Goal: Task Accomplishment & Management: Manage account settings

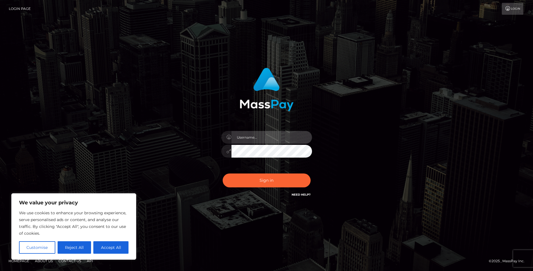
click at [269, 141] on input "text" at bounding box center [271, 137] width 81 height 13
type input "[EMAIL_ADDRESS][DOMAIN_NAME]"
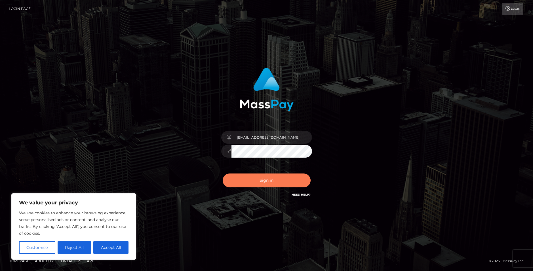
click at [277, 184] on button "Sign in" at bounding box center [267, 181] width 88 height 14
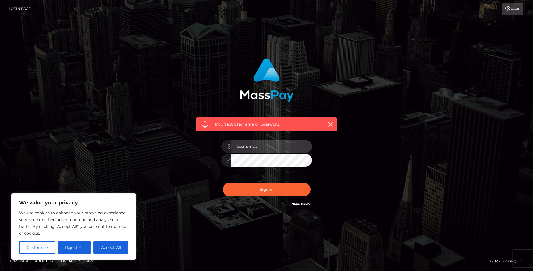
click at [256, 145] on input "text" at bounding box center [271, 146] width 81 height 13
click at [260, 145] on input "Sking1237@ao.com" at bounding box center [271, 146] width 81 height 13
type input "Sking1237@aol.com"
click at [223, 183] on button "Sign in" at bounding box center [267, 190] width 88 height 14
click at [270, 145] on input "text" at bounding box center [271, 146] width 81 height 13
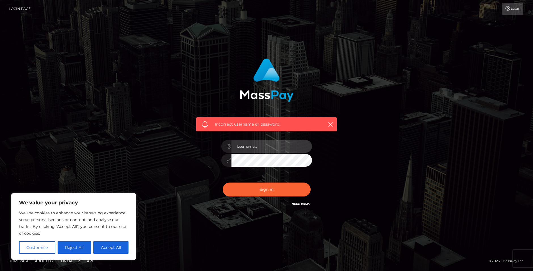
type input "[EMAIL_ADDRESS][DOMAIN_NAME]"
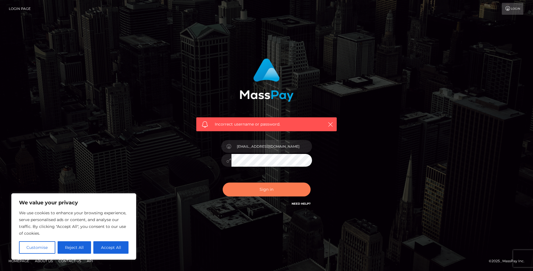
click at [258, 193] on button "Sign in" at bounding box center [267, 190] width 88 height 14
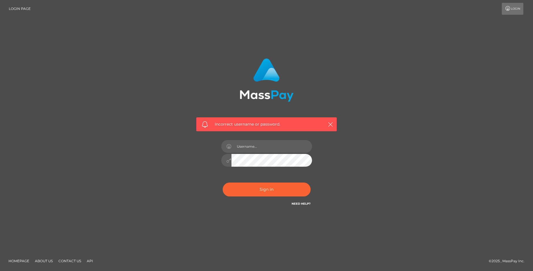
click at [308, 204] on link "Need Help?" at bounding box center [301, 204] width 19 height 4
click at [356, 137] on div "Incorrect username or password." at bounding box center [266, 135] width 323 height 163
click at [331, 123] on icon "button" at bounding box center [331, 125] width 6 height 6
click at [330, 123] on icon "button" at bounding box center [331, 125] width 6 height 6
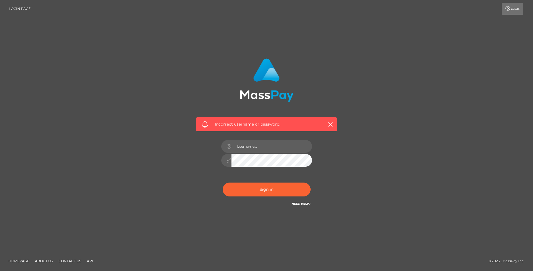
click at [329, 120] on div "Incorrect username or password." at bounding box center [266, 124] width 140 height 14
click at [329, 123] on icon "button" at bounding box center [331, 125] width 6 height 6
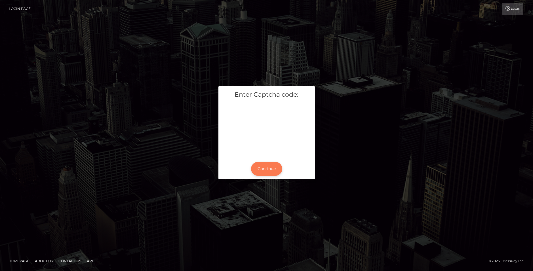
click at [265, 169] on button "Continue" at bounding box center [266, 169] width 31 height 14
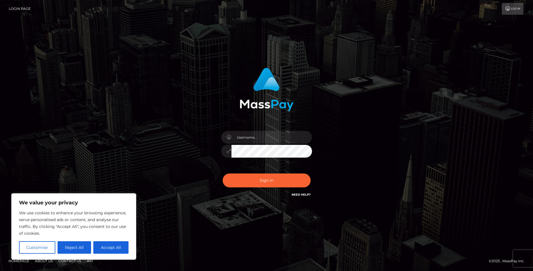
click at [509, 5] on link "Login" at bounding box center [513, 9] width 22 height 12
click at [506, 9] on icon at bounding box center [508, 8] width 6 height 5
click at [106, 242] on button "Accept All" at bounding box center [110, 247] width 35 height 12
checkbox input "true"
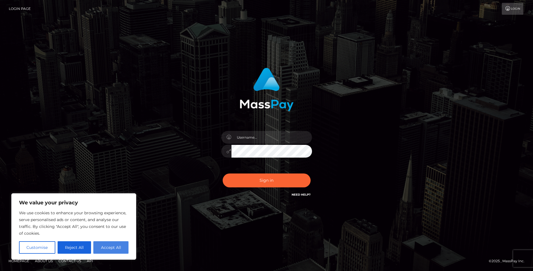
checkbox input "true"
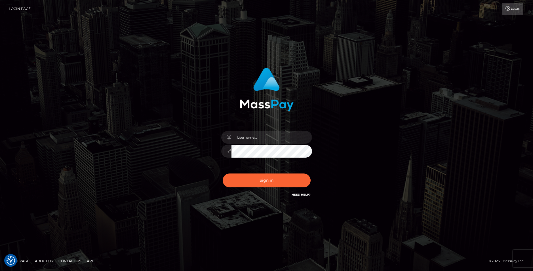
click at [14, 9] on link "Login Page" at bounding box center [20, 9] width 22 height 12
click at [301, 197] on h6 "Need Help?" at bounding box center [301, 194] width 19 height 5
click at [301, 194] on link "Need Help?" at bounding box center [301, 195] width 19 height 4
click at [296, 193] on link "Need Help?" at bounding box center [301, 195] width 19 height 4
click at [305, 196] on link "Need Help?" at bounding box center [301, 195] width 19 height 4
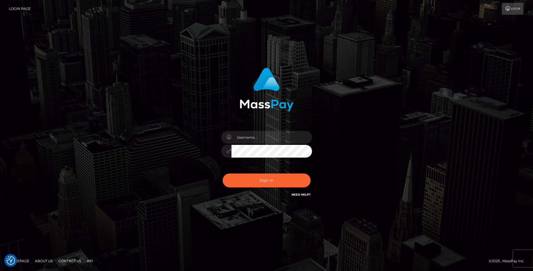
click at [305, 195] on link "Need Help?" at bounding box center [301, 195] width 19 height 4
click at [304, 195] on link "Need Help?" at bounding box center [301, 195] width 19 height 4
click at [295, 196] on link "Need Help?" at bounding box center [301, 195] width 19 height 4
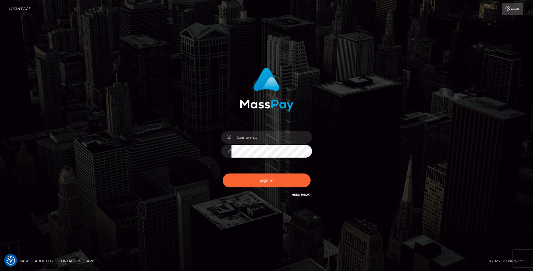
click at [296, 194] on link "Need Help?" at bounding box center [301, 195] width 19 height 4
